Goal: Task Accomplishment & Management: Manage account settings

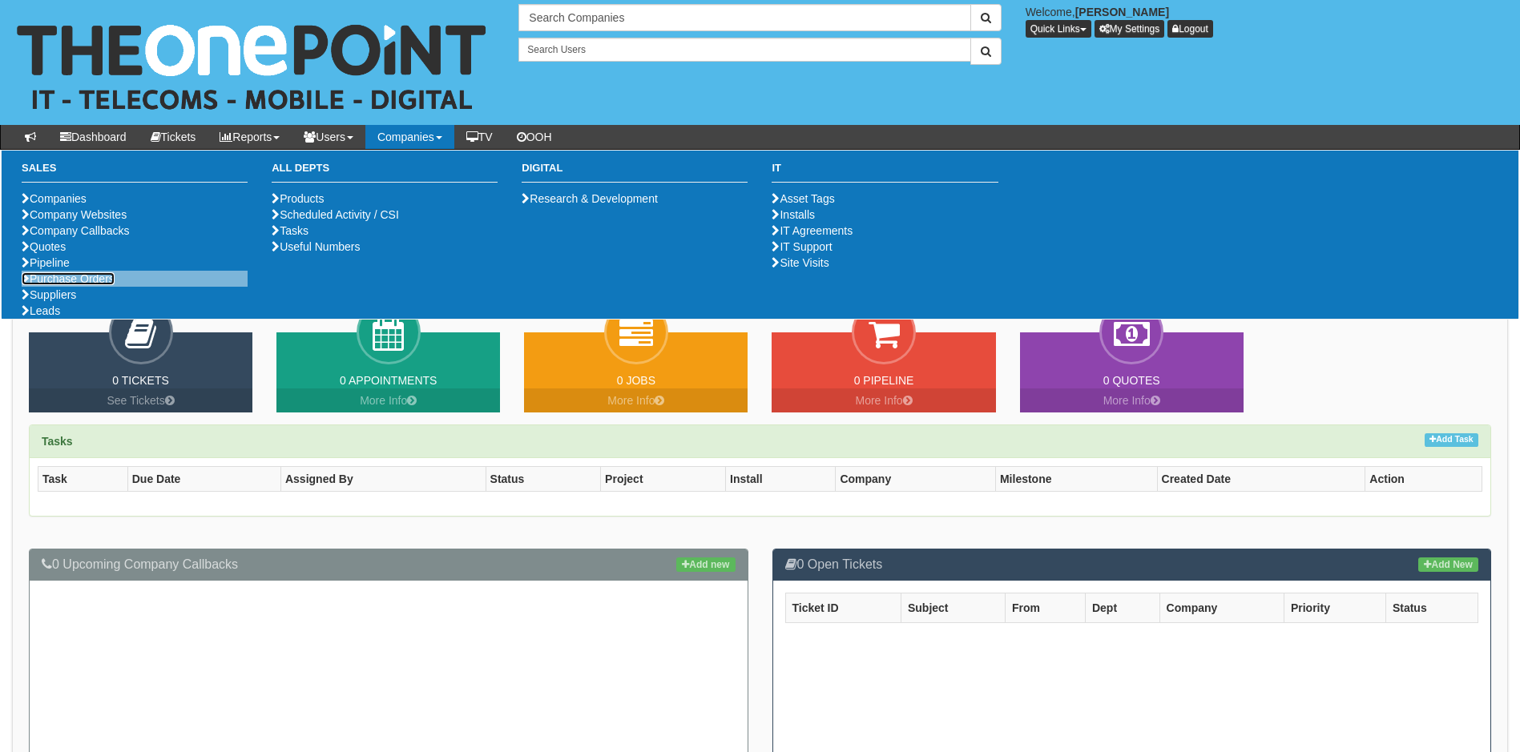
click at [78, 285] on link "Purchase Orders" at bounding box center [68, 278] width 93 height 13
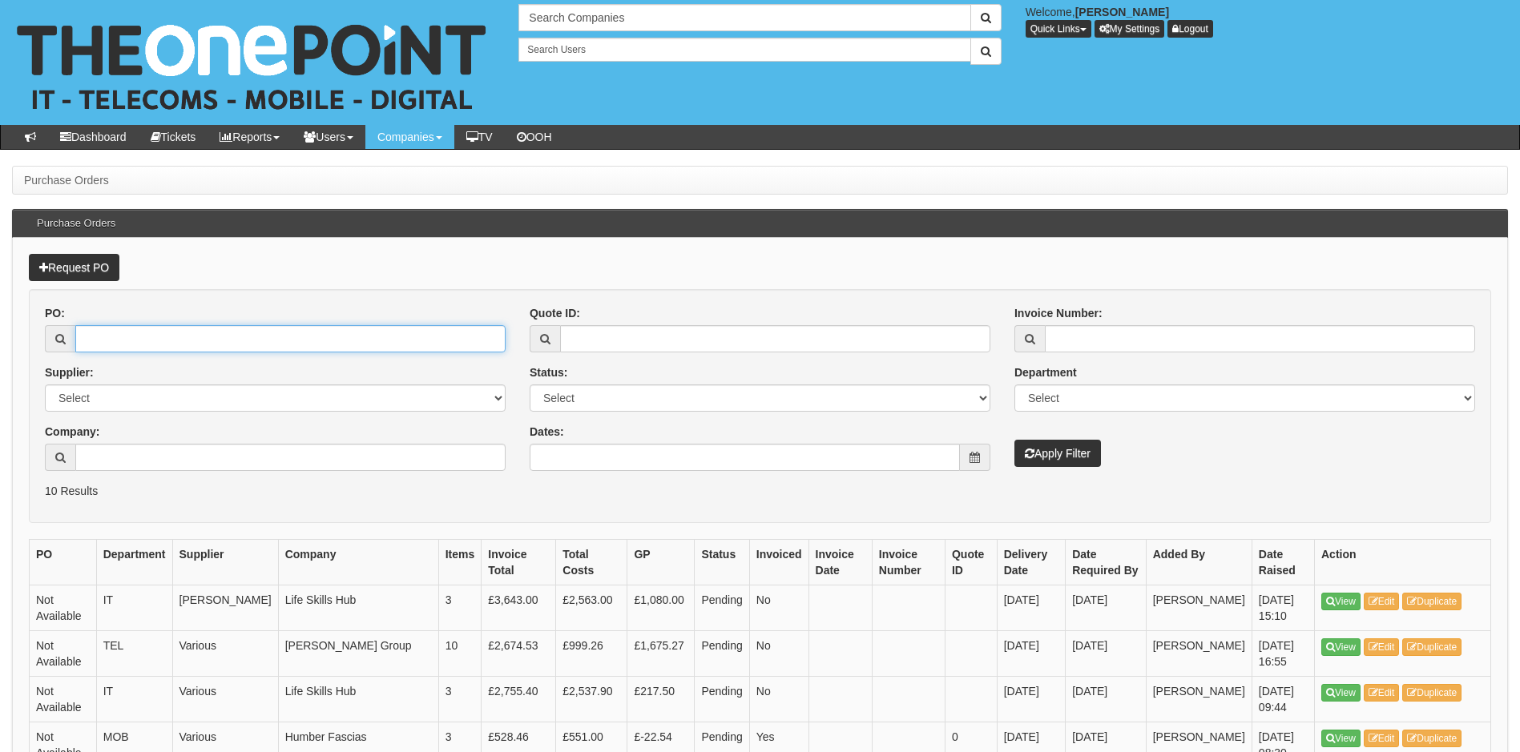
click at [101, 336] on input "PO:" at bounding box center [290, 338] width 430 height 27
type input "19053"
click at [1014, 440] on button "Apply Filter" at bounding box center [1057, 453] width 87 height 27
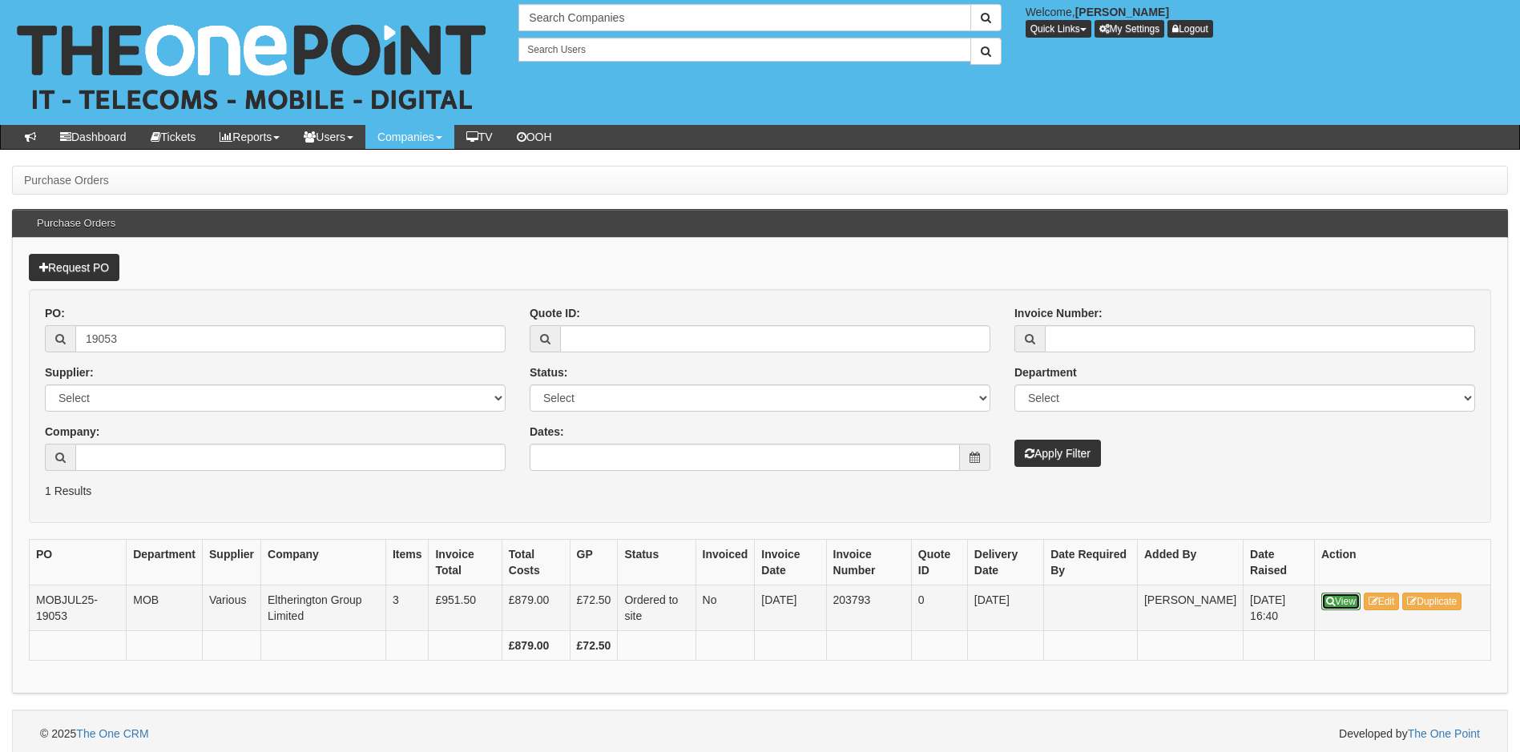
click at [1343, 597] on link "View" at bounding box center [1340, 602] width 39 height 18
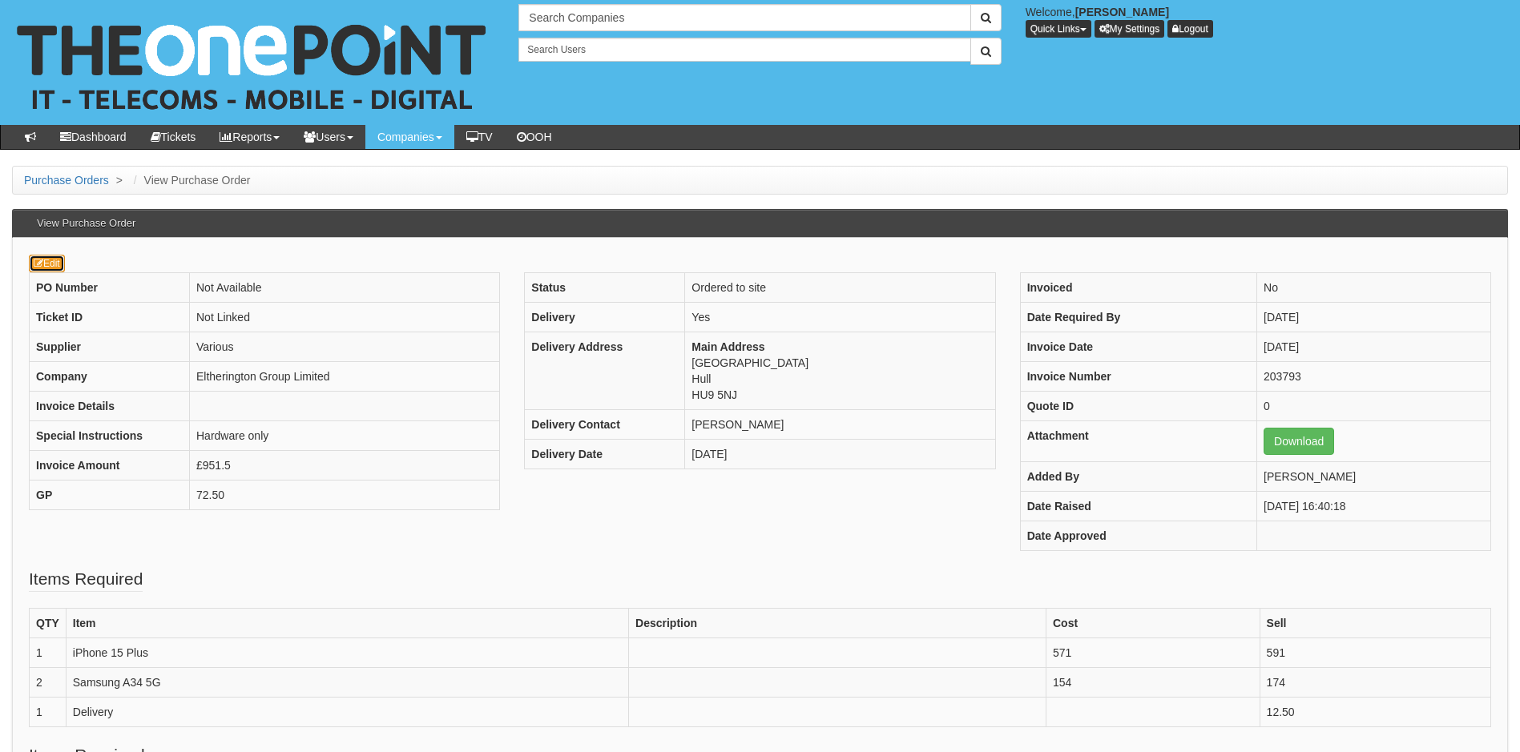
click at [54, 258] on link "Edit" at bounding box center [47, 264] width 36 height 18
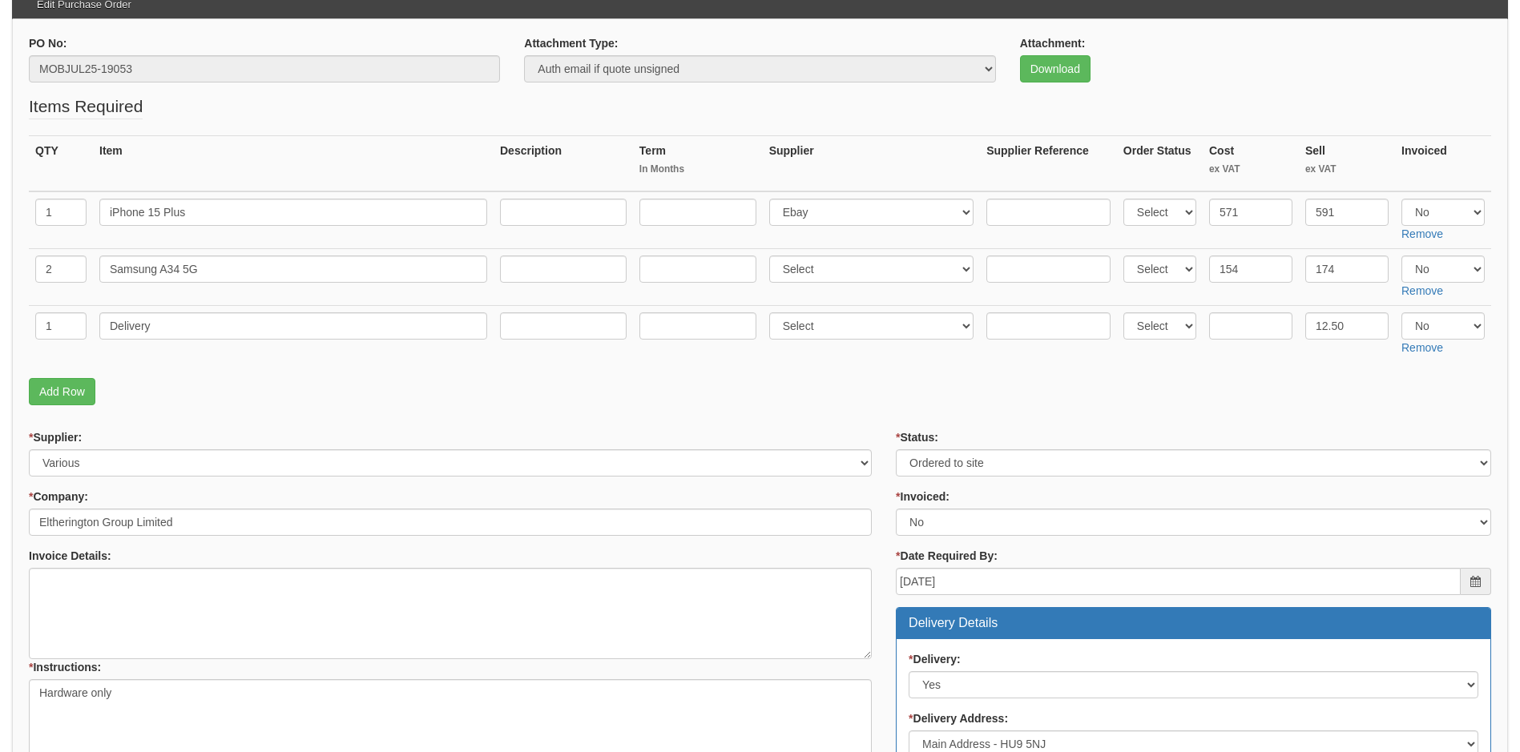
scroll to position [69, 0]
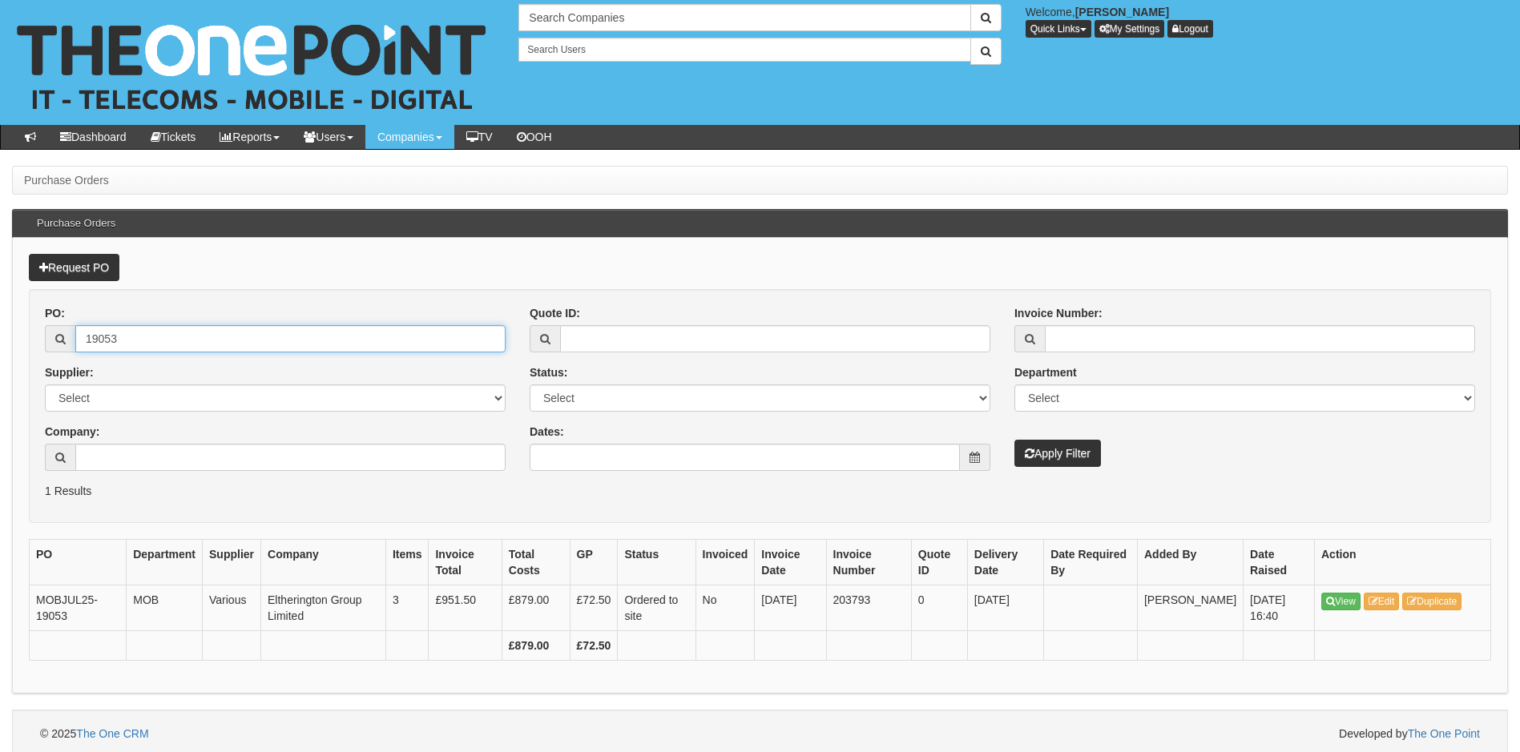
drag, startPoint x: 162, startPoint y: 343, endPoint x: 74, endPoint y: 341, distance: 88.2
click at [74, 346] on div "19053" at bounding box center [275, 338] width 461 height 27
type input "19243"
click at [1014, 440] on button "Apply Filter" at bounding box center [1057, 453] width 87 height 27
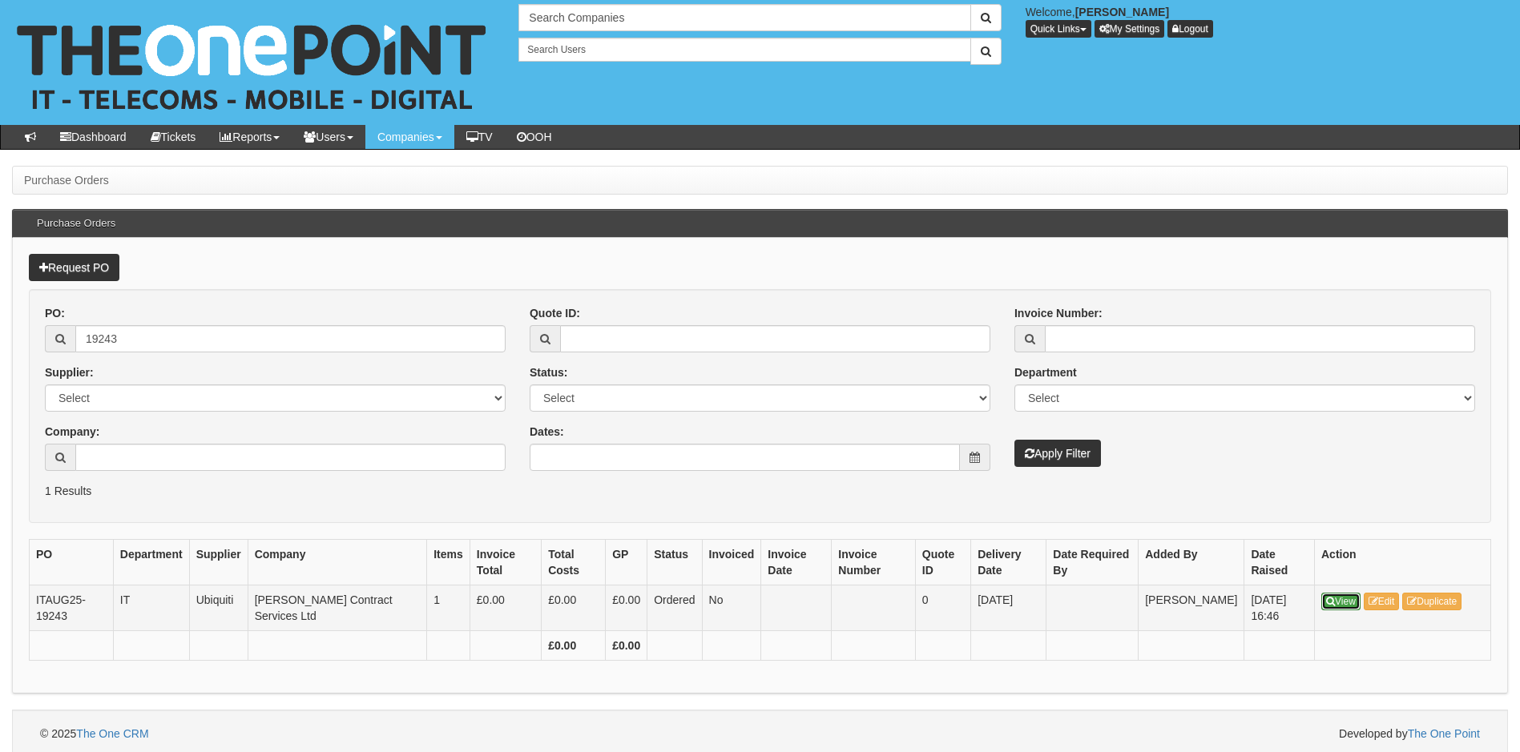
click at [1331, 599] on icon at bounding box center [1330, 602] width 9 height 10
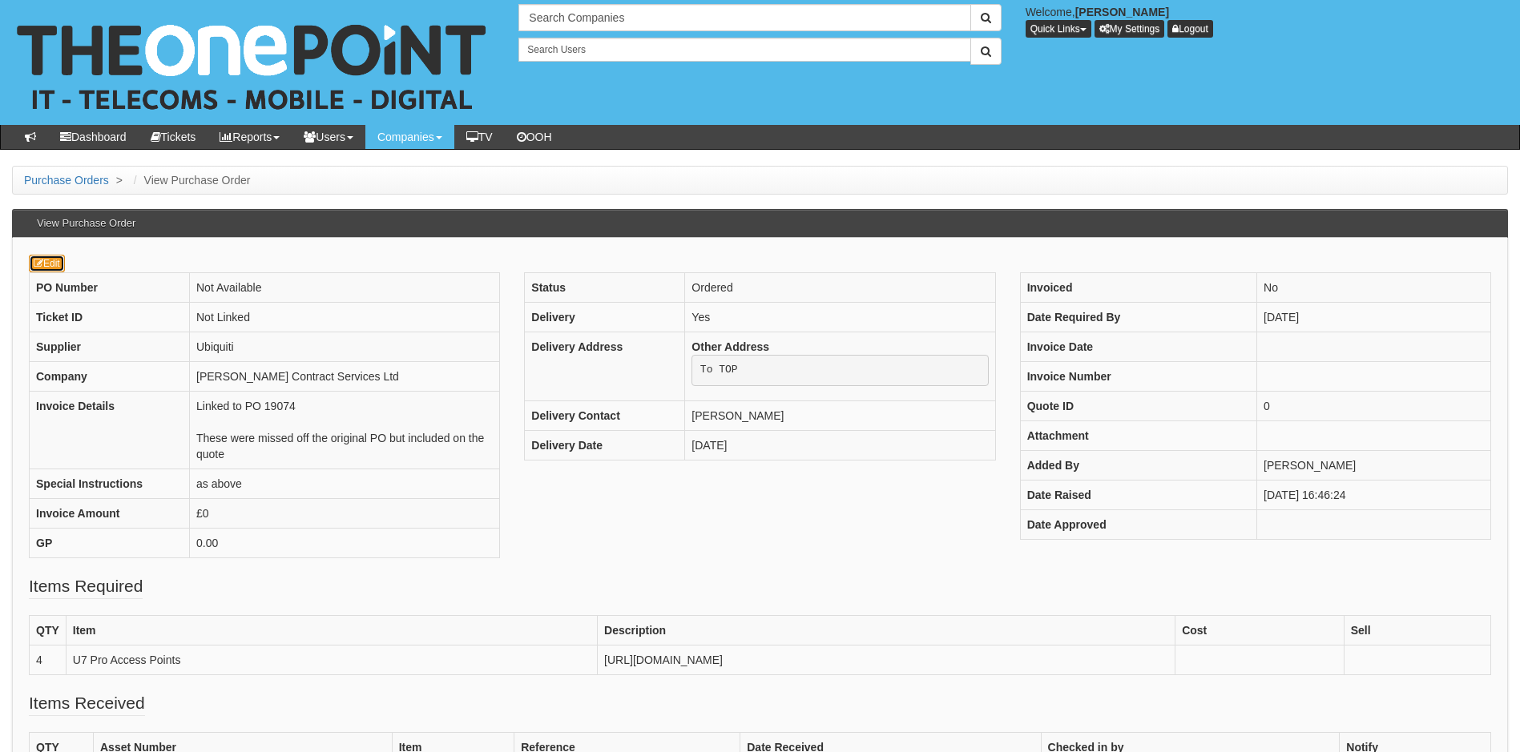
click at [49, 258] on link "Edit" at bounding box center [47, 264] width 36 height 18
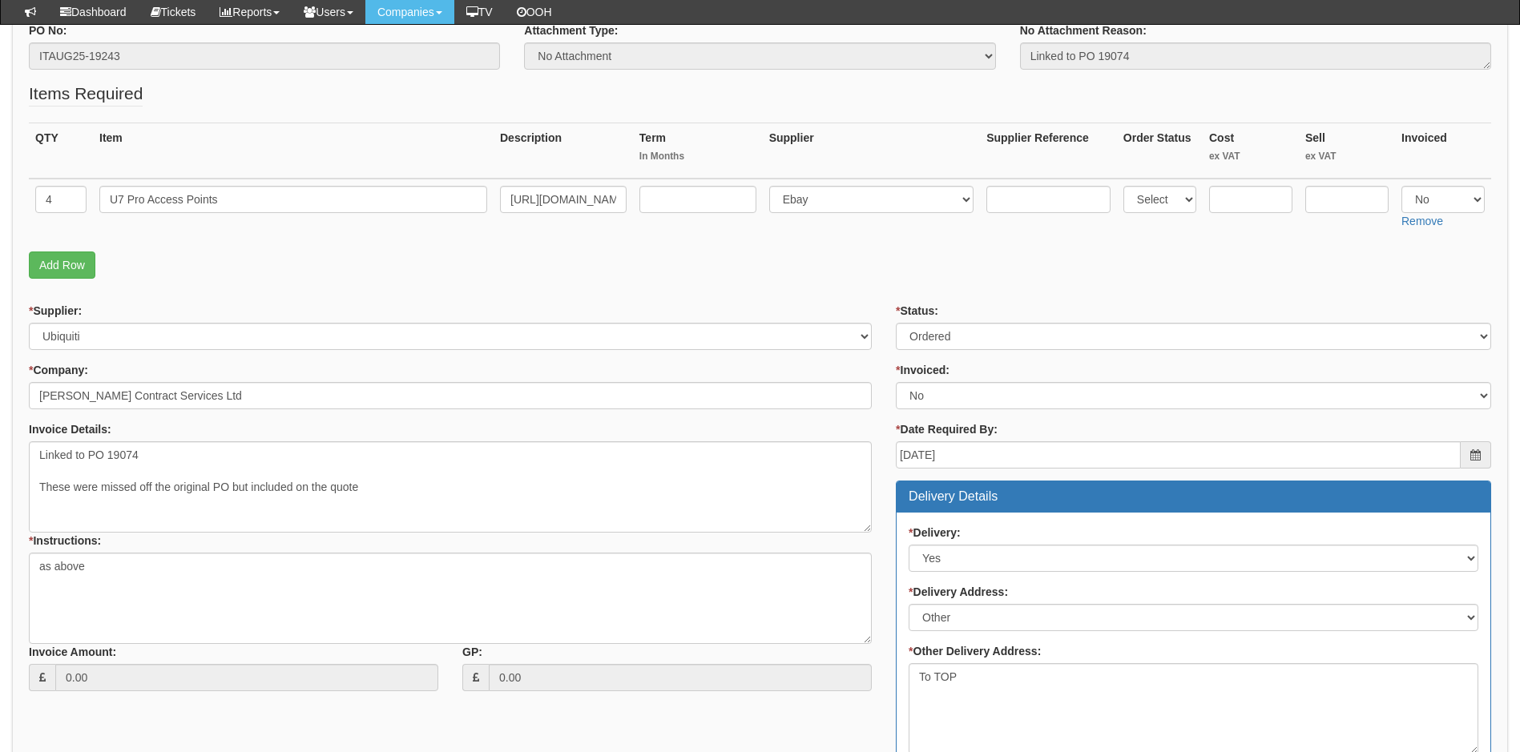
scroll to position [160, 0]
